Goal: Navigation & Orientation: Find specific page/section

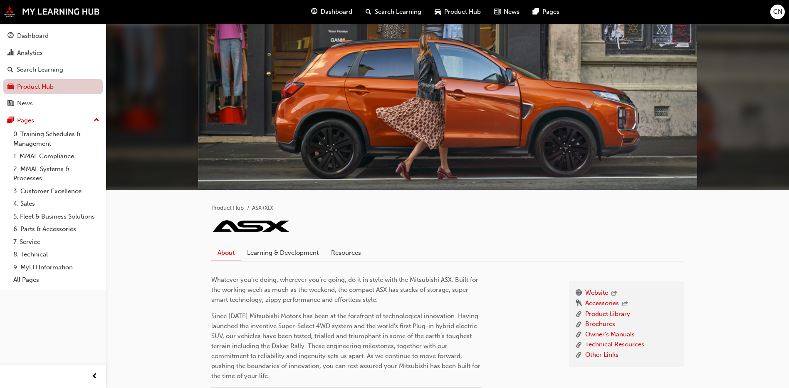
click at [45, 92] on link "Product Hub" at bounding box center [52, 86] width 99 height 15
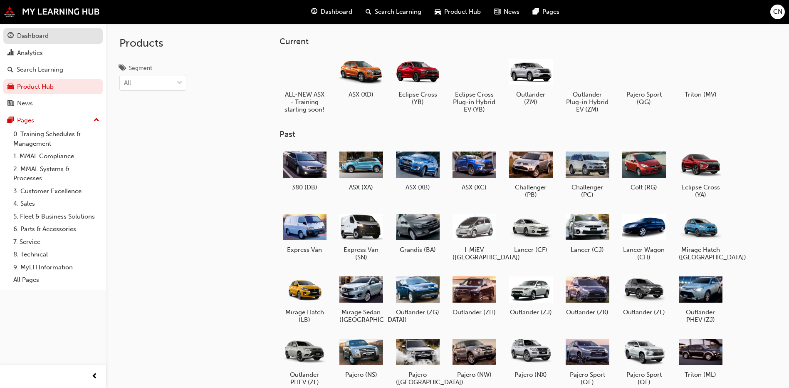
click at [29, 37] on div "Dashboard" at bounding box center [33, 36] width 32 height 10
